Goal: Information Seeking & Learning: Learn about a topic

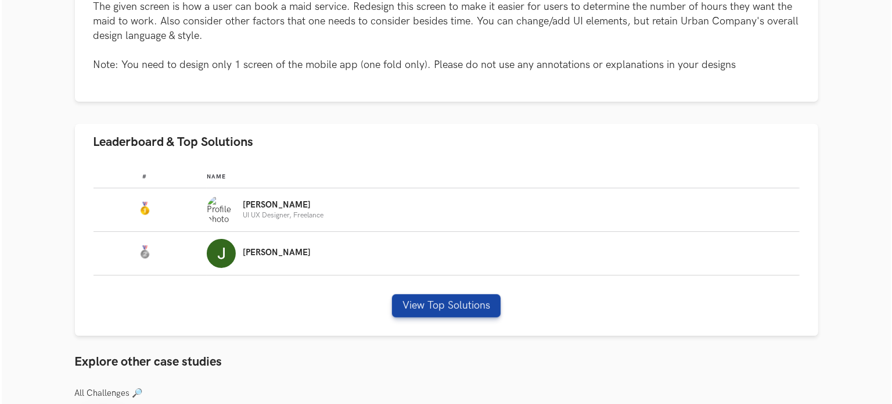
scroll to position [285, 0]
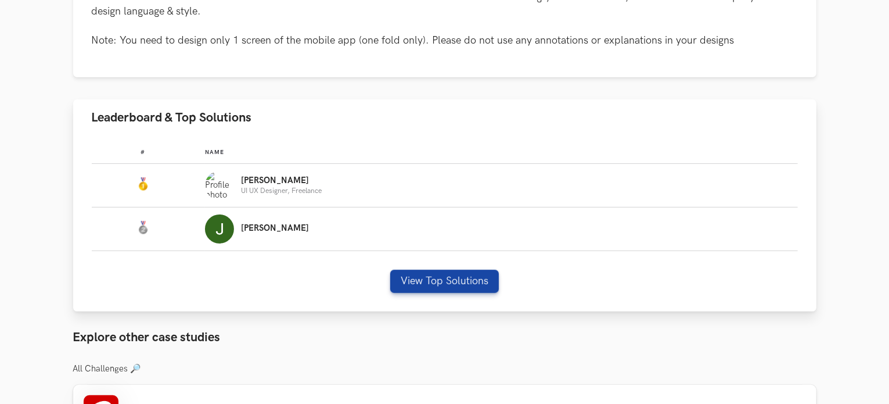
click at [253, 179] on p "[PERSON_NAME]" at bounding box center [281, 180] width 81 height 9
click at [234, 290] on div "View Top Solutions" at bounding box center [445, 280] width 706 height 23
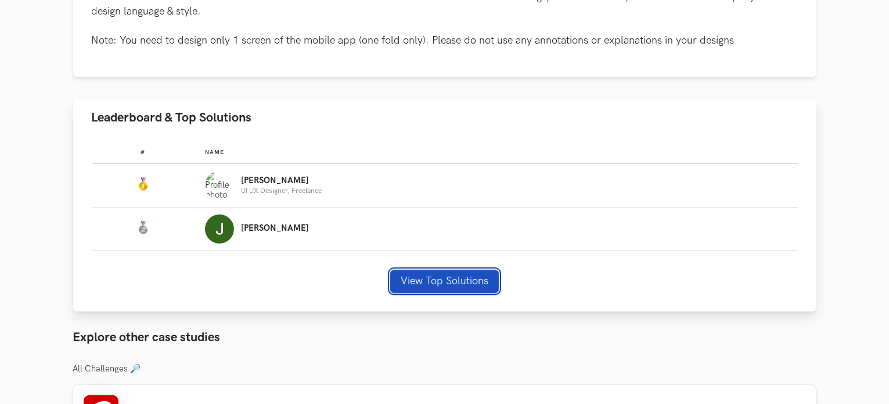
click at [402, 280] on button "View Top Solutions" at bounding box center [444, 280] width 109 height 23
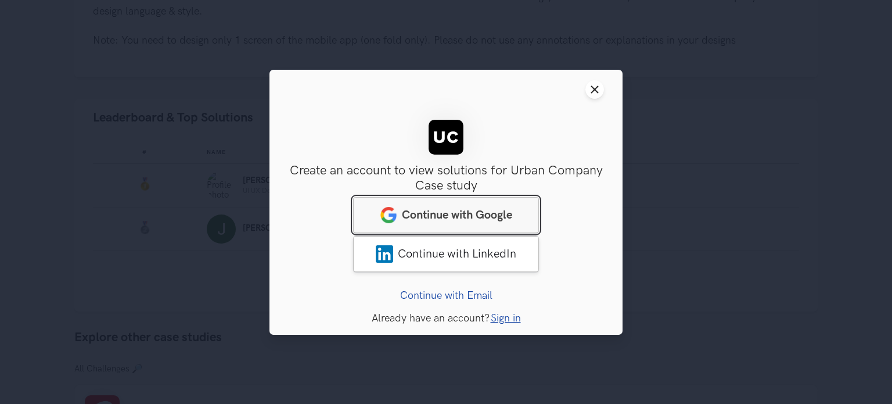
click at [452, 215] on span "Continue with Google" at bounding box center [457, 214] width 110 height 14
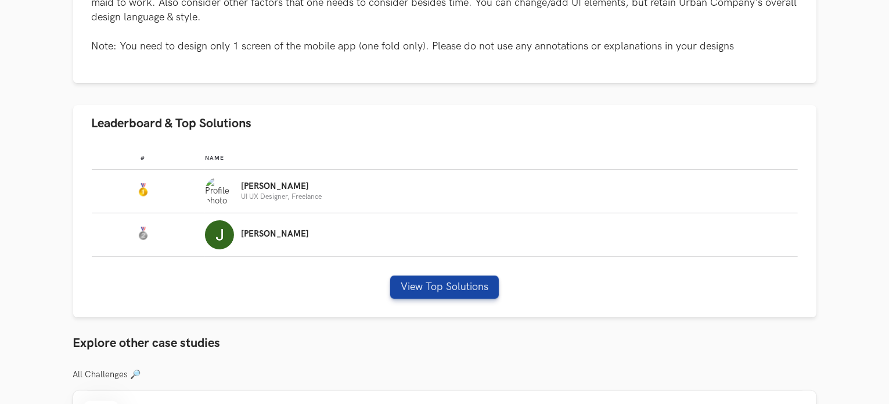
scroll to position [302, 0]
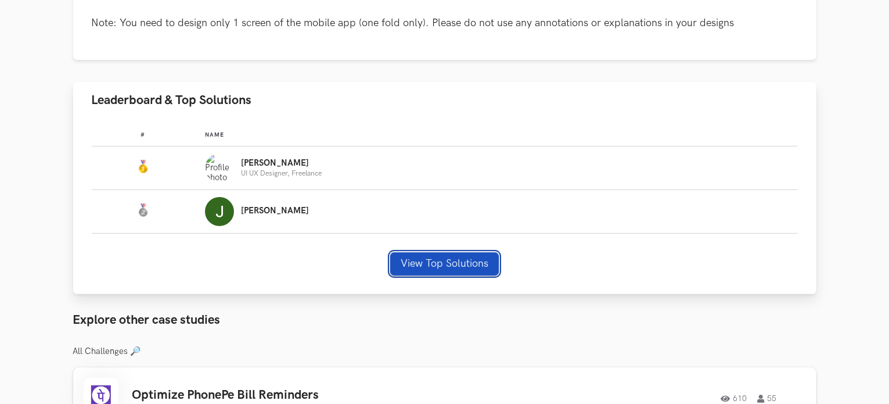
click at [461, 267] on button "View Top Solutions" at bounding box center [444, 263] width 109 height 23
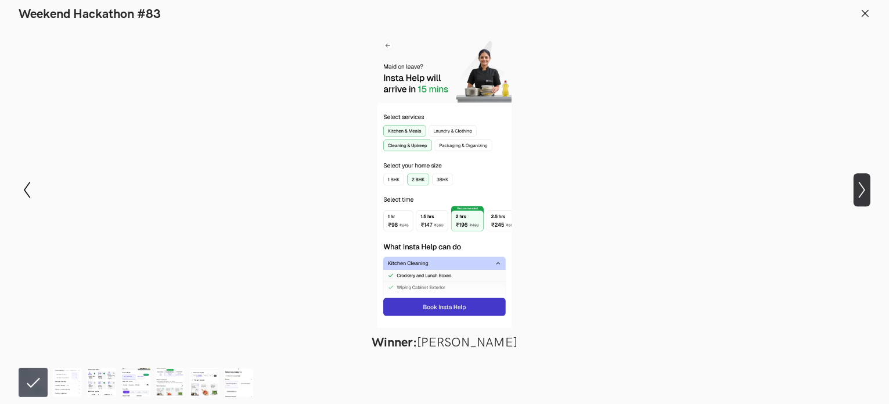
click at [865, 189] on icon "Show next slide" at bounding box center [862, 189] width 17 height 17
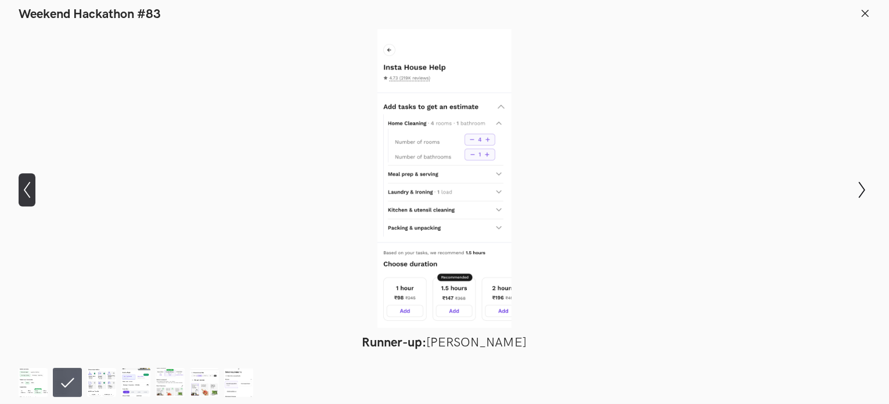
click at [24, 185] on icon "Show previous slide" at bounding box center [27, 189] width 17 height 17
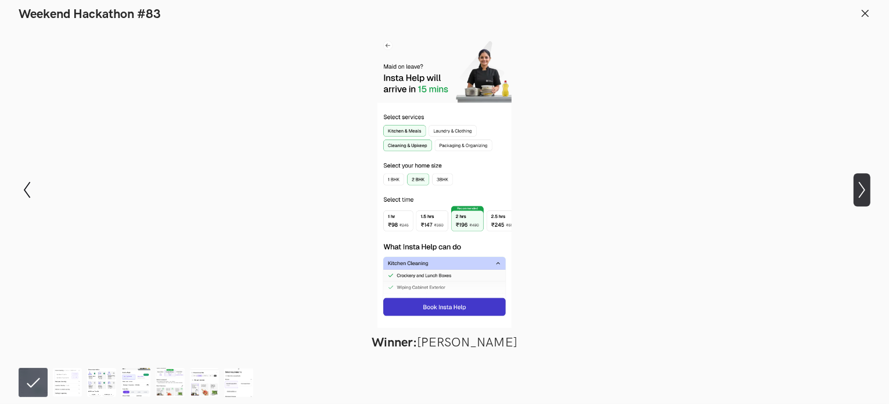
click at [859, 190] on icon "Show next slide" at bounding box center [862, 189] width 17 height 17
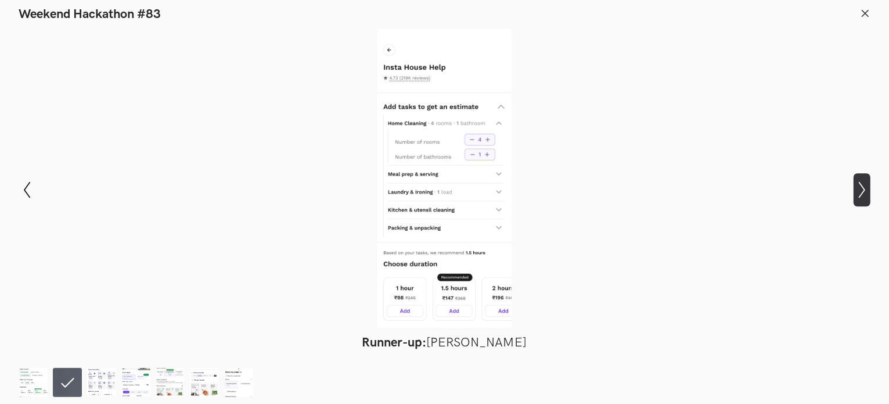
click at [859, 190] on icon "Show next slide" at bounding box center [862, 189] width 17 height 17
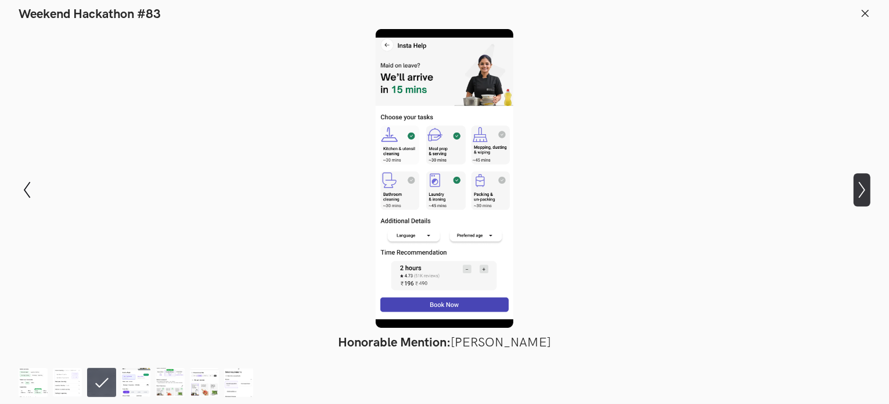
click at [859, 190] on icon "Show next slide" at bounding box center [862, 189] width 17 height 17
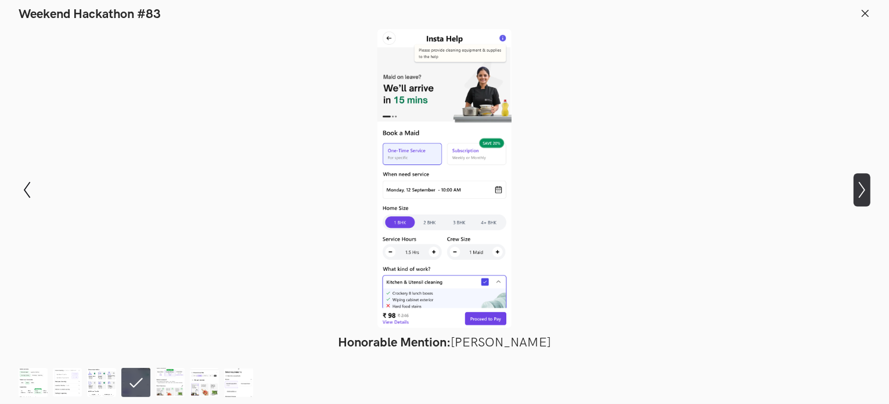
click at [859, 190] on icon "Show next slide" at bounding box center [862, 189] width 17 height 17
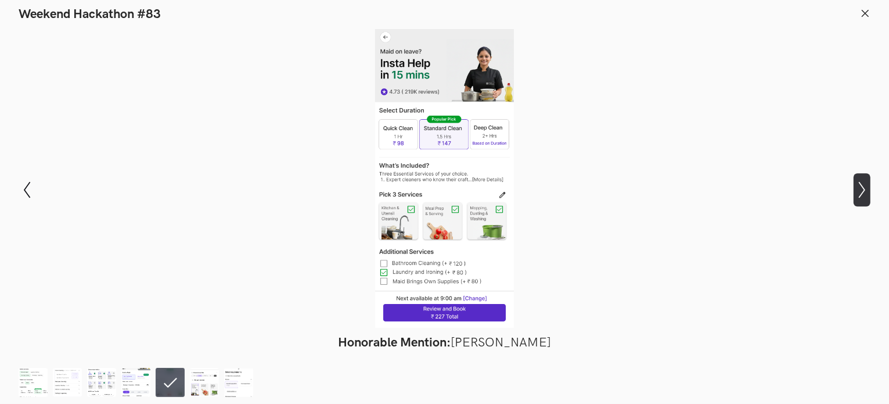
click at [859, 190] on icon "Show next slide" at bounding box center [862, 189] width 17 height 17
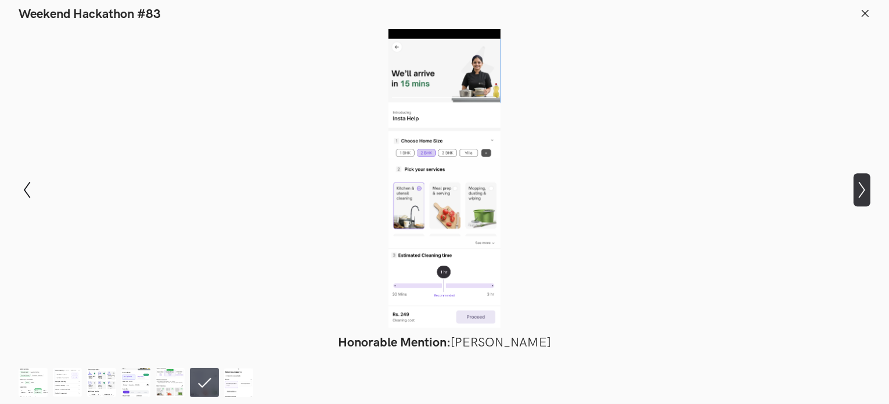
click at [859, 190] on icon "Show next slide" at bounding box center [862, 189] width 17 height 17
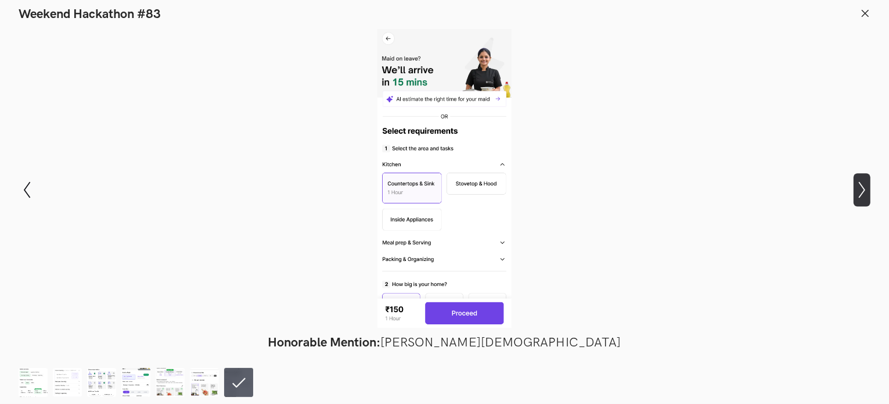
click at [859, 190] on icon "Show next slide" at bounding box center [862, 189] width 17 height 17
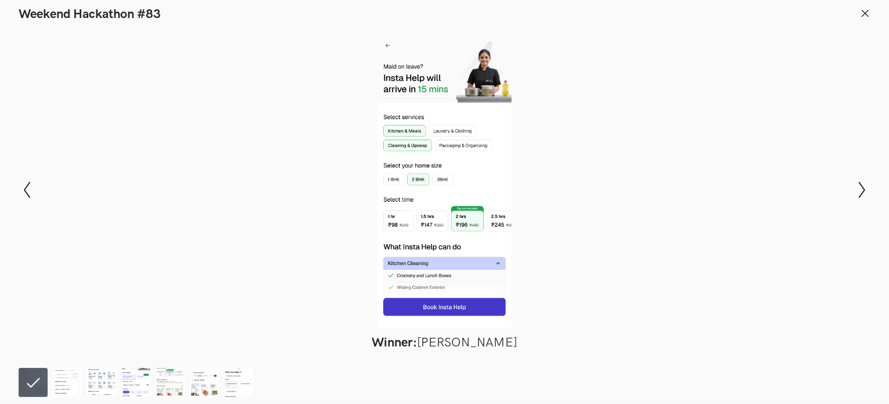
click at [864, 11] on line at bounding box center [865, 13] width 6 height 6
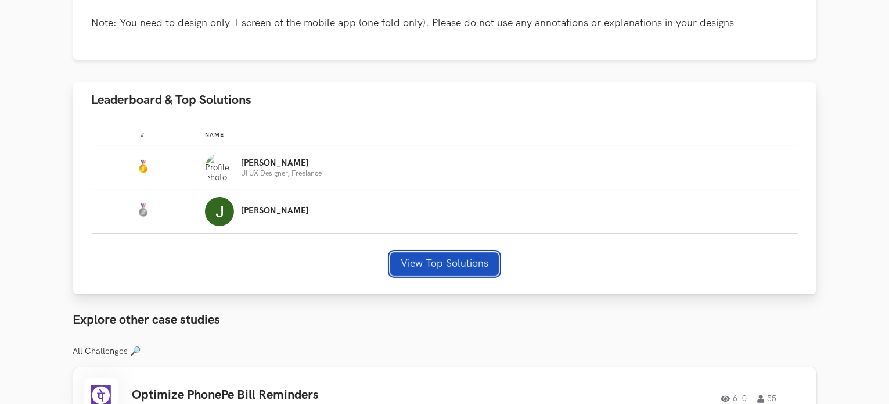
click at [410, 266] on button "View Top Solutions" at bounding box center [444, 263] width 109 height 23
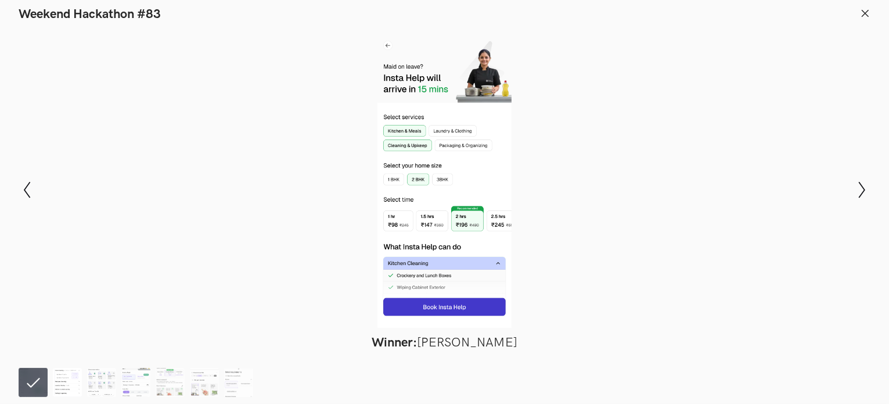
click at [69, 375] on img at bounding box center [67, 382] width 29 height 29
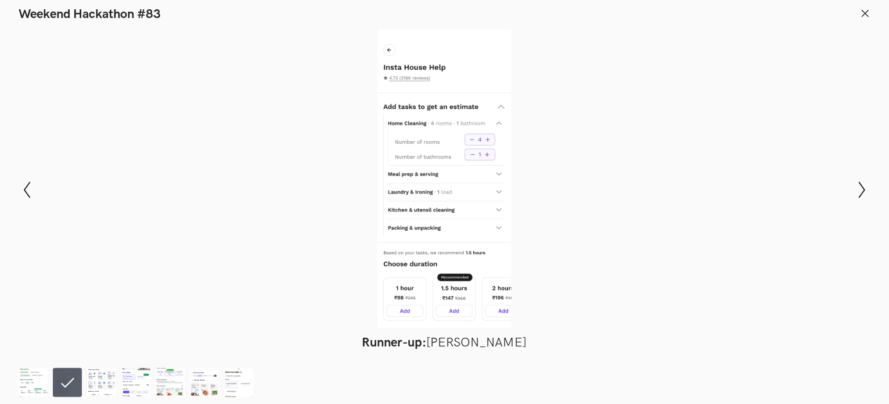
scroll to position [136, 0]
click at [866, 12] on line at bounding box center [865, 13] width 6 height 6
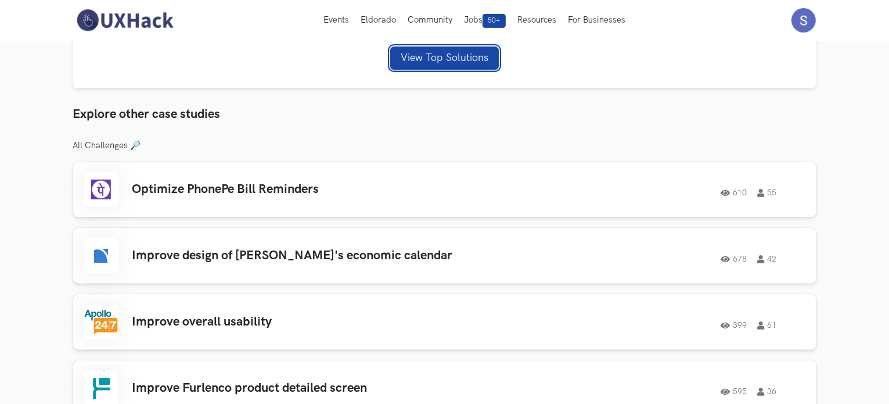
scroll to position [503, 0]
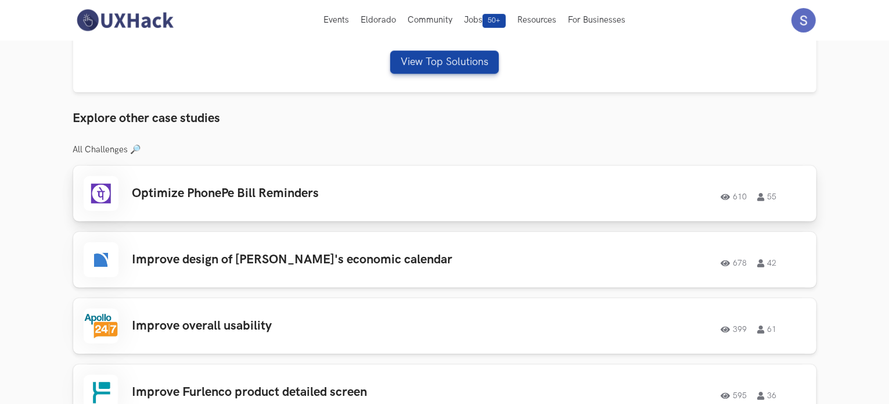
click at [552, 197] on div "610 55" at bounding box center [648, 193] width 316 height 15
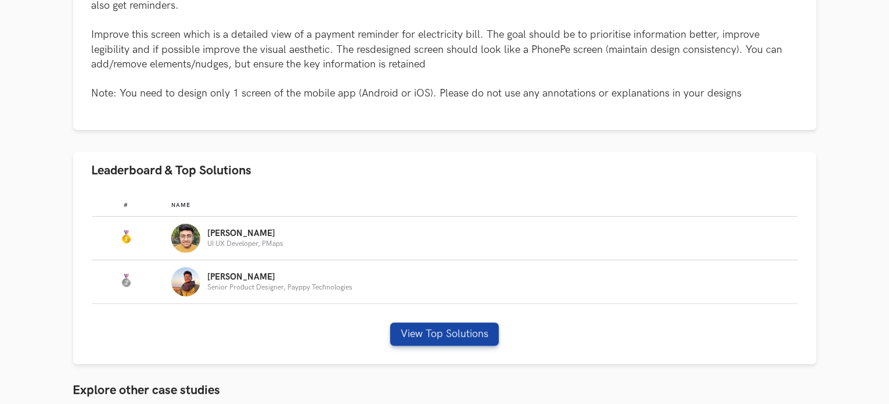
scroll to position [612, 0]
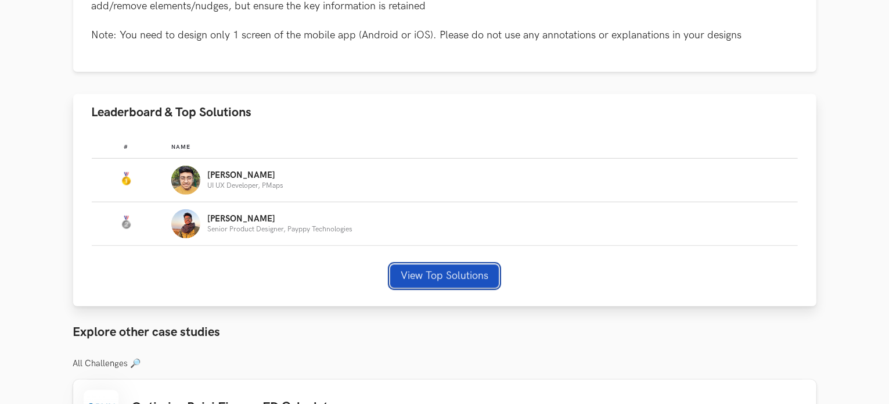
click at [460, 266] on button "View Top Solutions" at bounding box center [444, 275] width 109 height 23
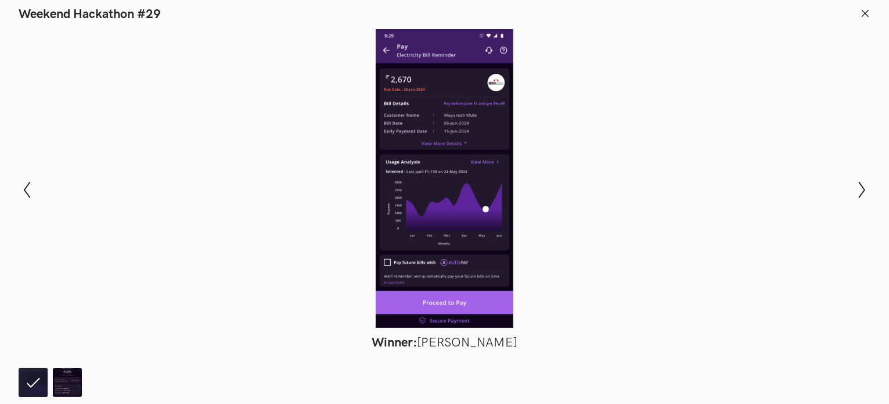
click at [869, 15] on icon at bounding box center [865, 13] width 10 height 10
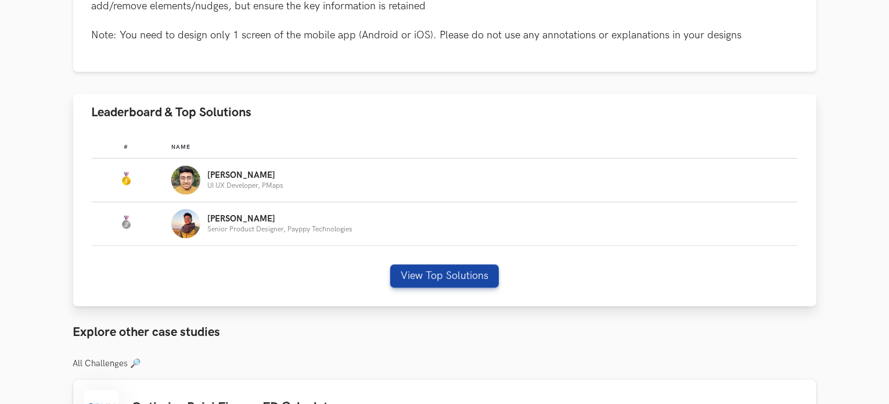
click at [186, 221] on img "Leaderboard" at bounding box center [185, 223] width 29 height 29
click at [429, 271] on button "View Top Solutions" at bounding box center [444, 275] width 109 height 23
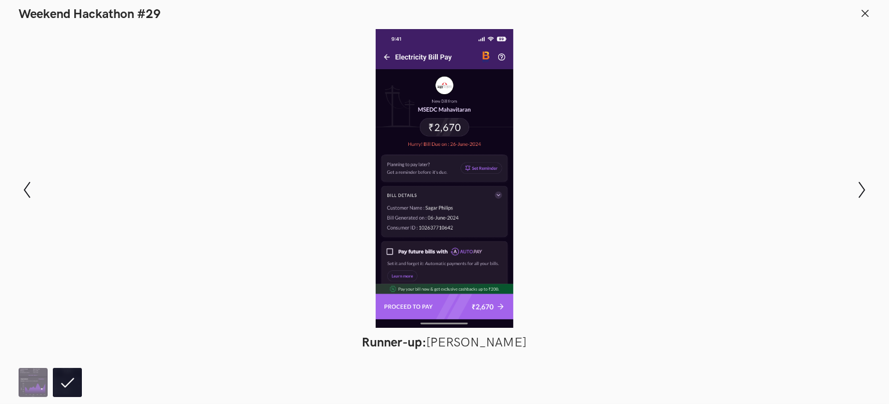
click at [70, 386] on li at bounding box center [67, 382] width 29 height 29
click at [23, 383] on img at bounding box center [33, 382] width 29 height 29
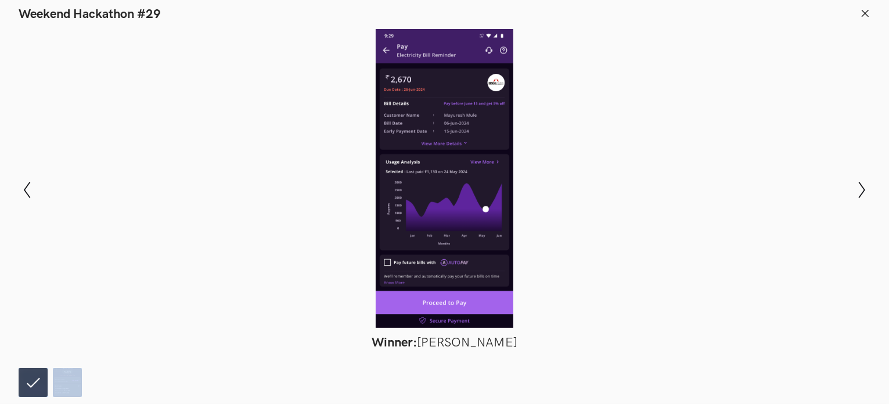
click at [23, 383] on li at bounding box center [33, 382] width 29 height 29
click at [70, 383] on img at bounding box center [67, 382] width 29 height 29
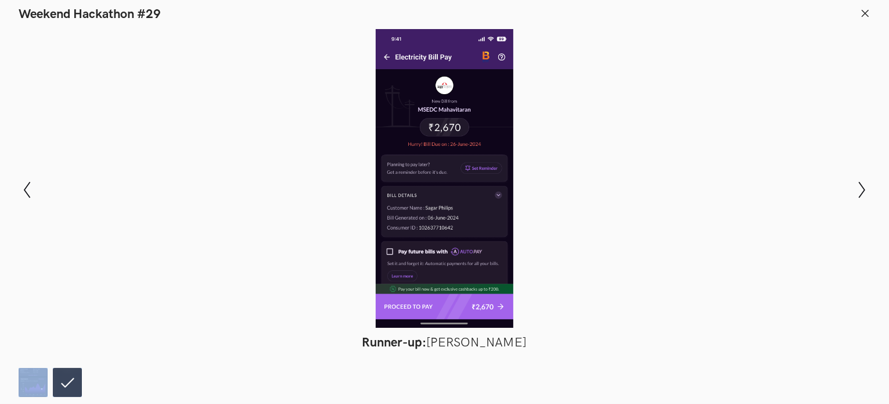
click at [866, 13] on icon at bounding box center [865, 13] width 10 height 10
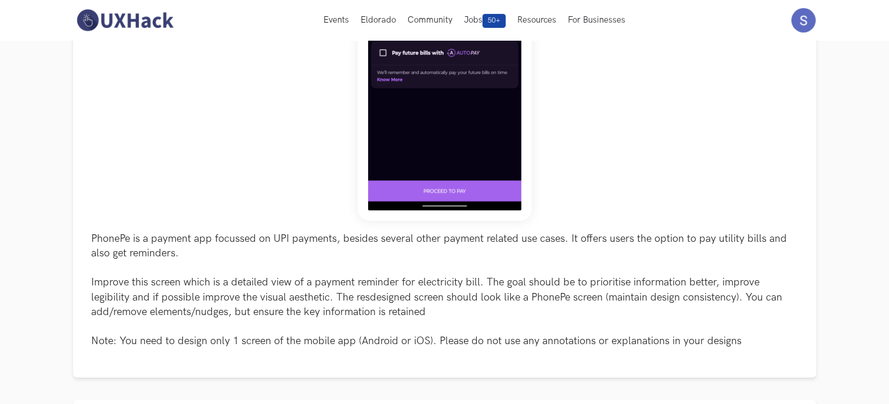
scroll to position [0, 0]
